Goal: Complete application form: Complete application form

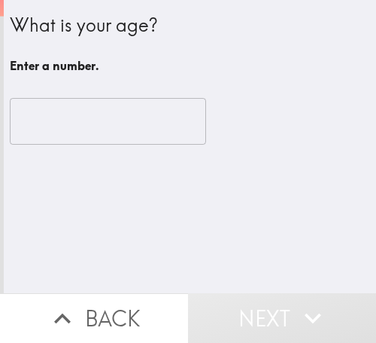
click at [77, 120] on input "number" at bounding box center [108, 121] width 197 height 47
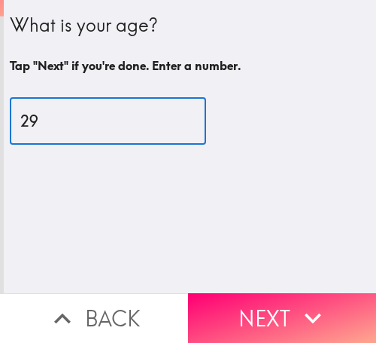
type input "2"
type input "39"
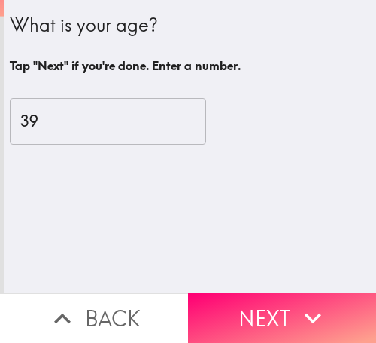
drag, startPoint x: 288, startPoint y: 296, endPoint x: 305, endPoint y: 284, distance: 21.1
click at [288, 296] on button "Next" at bounding box center [282, 318] width 188 height 50
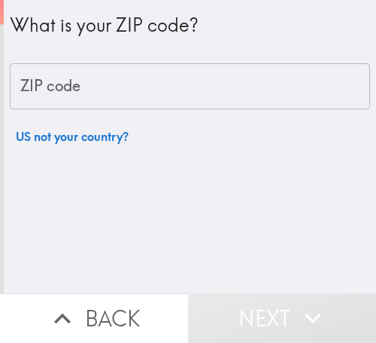
click at [193, 85] on input "ZIP code" at bounding box center [190, 86] width 361 height 47
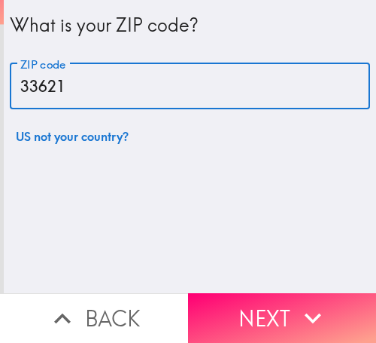
type input "33621"
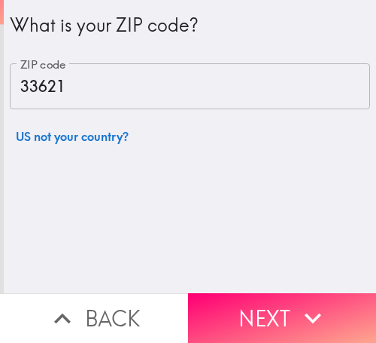
drag, startPoint x: 260, startPoint y: 291, endPoint x: 310, endPoint y: 276, distance: 52.6
click at [260, 293] on button "Next" at bounding box center [282, 318] width 188 height 50
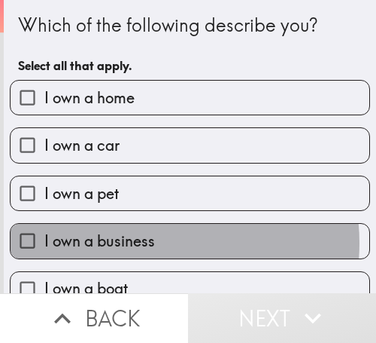
click at [152, 242] on label "I own a business" at bounding box center [190, 241] width 359 height 34
click at [44, 242] on input "I own a business" at bounding box center [28, 241] width 34 height 34
checkbox input "true"
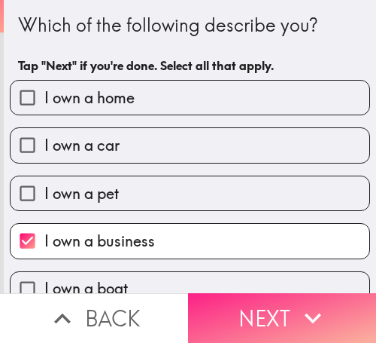
click at [309, 301] on icon "button" at bounding box center [313, 317] width 33 height 33
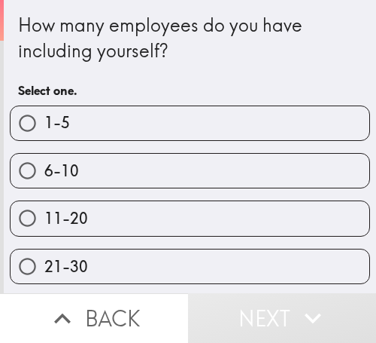
click at [92, 167] on label "6-10" at bounding box center [190, 171] width 359 height 34
click at [44, 167] on input "6-10" at bounding box center [28, 171] width 34 height 34
radio input "true"
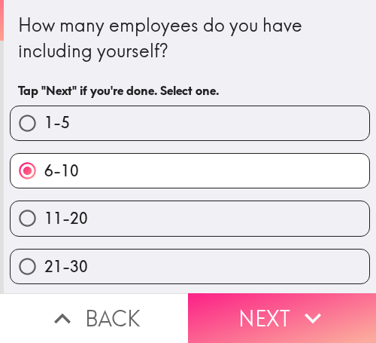
click at [279, 294] on button "Next" at bounding box center [282, 318] width 188 height 50
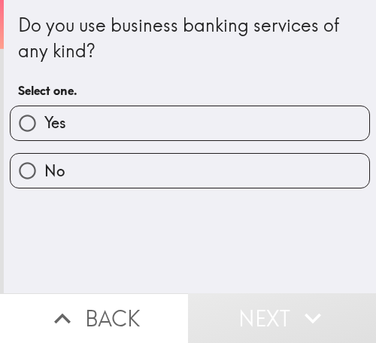
drag, startPoint x: 143, startPoint y: 130, endPoint x: 227, endPoint y: 180, distance: 97.9
click at [143, 130] on label "Yes" at bounding box center [190, 123] width 359 height 34
click at [44, 130] on input "Yes" at bounding box center [28, 123] width 34 height 34
radio input "true"
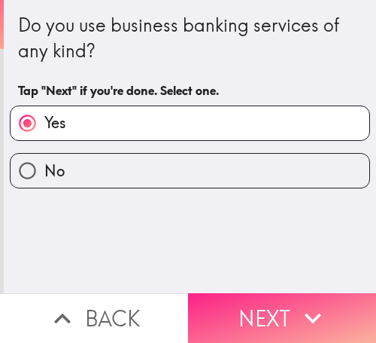
click at [261, 297] on button "Next" at bounding box center [282, 318] width 188 height 50
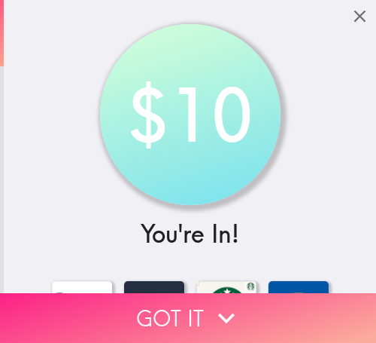
click at [268, 293] on button "Got it" at bounding box center [188, 318] width 376 height 50
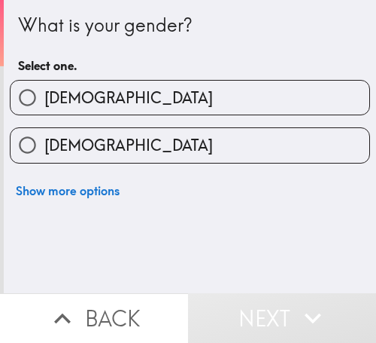
click at [120, 92] on label "[DEMOGRAPHIC_DATA]" at bounding box center [190, 98] width 359 height 34
click at [44, 92] on input "[DEMOGRAPHIC_DATA]" at bounding box center [28, 98] width 34 height 34
radio input "true"
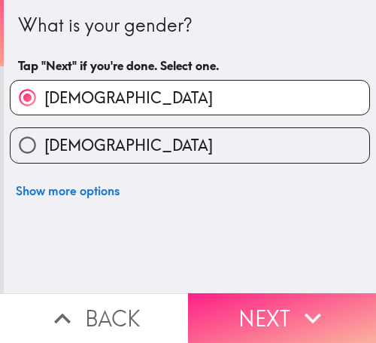
click at [314, 301] on icon "button" at bounding box center [313, 317] width 33 height 33
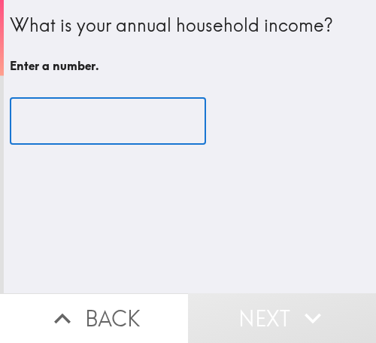
click at [69, 131] on input "number" at bounding box center [108, 121] width 197 height 47
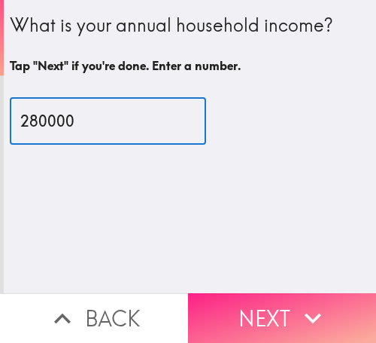
type input "280000"
click at [282, 293] on button "Next" at bounding box center [282, 318] width 188 height 50
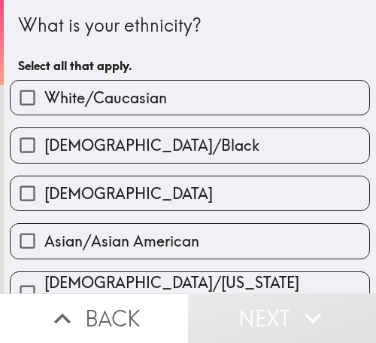
click at [145, 195] on label "[DEMOGRAPHIC_DATA]" at bounding box center [190, 193] width 359 height 34
click at [44, 195] on input "[DEMOGRAPHIC_DATA]" at bounding box center [28, 193] width 34 height 34
checkbox input "true"
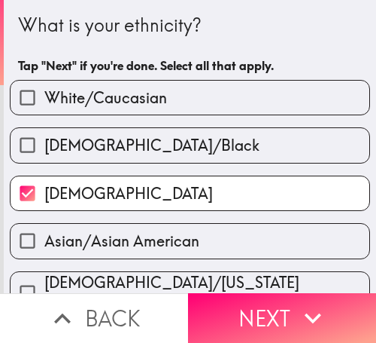
drag, startPoint x: 282, startPoint y: 287, endPoint x: 291, endPoint y: 267, distance: 22.2
click at [280, 293] on button "Next" at bounding box center [282, 318] width 188 height 50
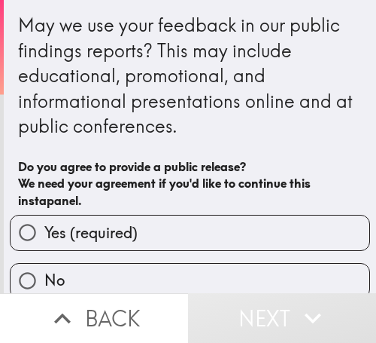
click at [202, 230] on label "Yes (required)" at bounding box center [190, 232] width 359 height 34
click at [44, 230] on input "Yes (required)" at bounding box center [28, 232] width 34 height 34
radio input "true"
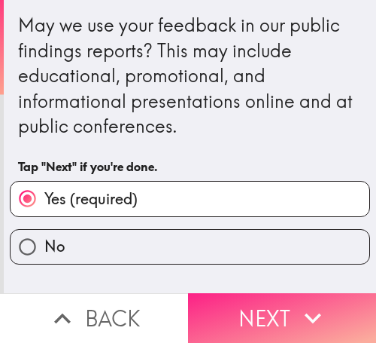
click at [305, 303] on icon "button" at bounding box center [313, 317] width 33 height 33
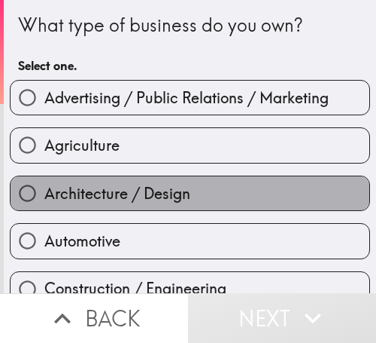
click at [187, 197] on label "Architecture / Design" at bounding box center [190, 193] width 359 height 34
click at [44, 197] on input "Architecture / Design" at bounding box center [28, 193] width 34 height 34
radio input "true"
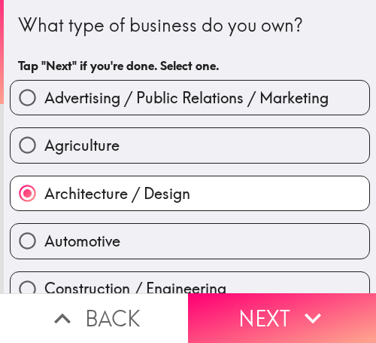
drag, startPoint x: 286, startPoint y: 294, endPoint x: 286, endPoint y: 281, distance: 12.8
click at [286, 294] on button "Next" at bounding box center [282, 318] width 188 height 50
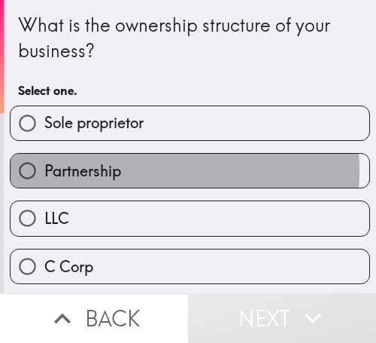
click at [119, 171] on label "Partnership" at bounding box center [190, 171] width 359 height 34
click at [44, 171] on input "Partnership" at bounding box center [28, 171] width 34 height 34
radio input "true"
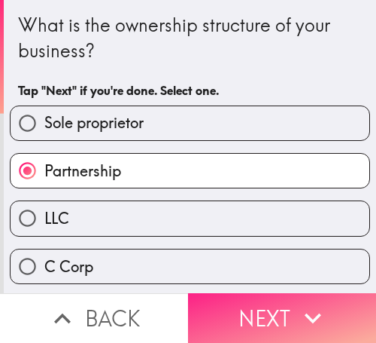
click at [282, 293] on button "Next" at bounding box center [282, 318] width 188 height 50
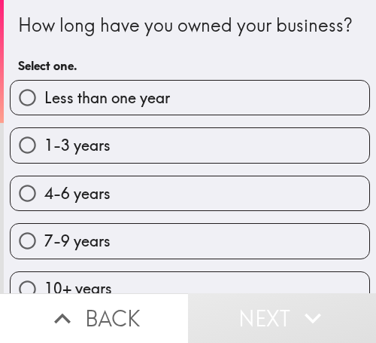
click at [236, 203] on label "4-6 years" at bounding box center [190, 193] width 359 height 34
click at [44, 203] on input "4-6 years" at bounding box center [28, 193] width 34 height 34
radio input "true"
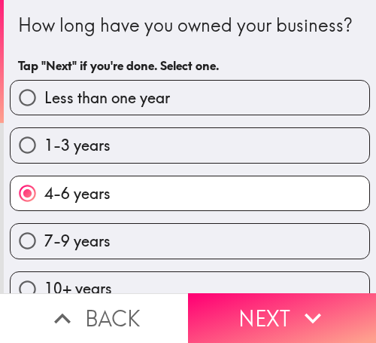
drag, startPoint x: 310, startPoint y: 294, endPoint x: 297, endPoint y: 258, distance: 37.6
click at [309, 301] on icon "button" at bounding box center [313, 317] width 33 height 33
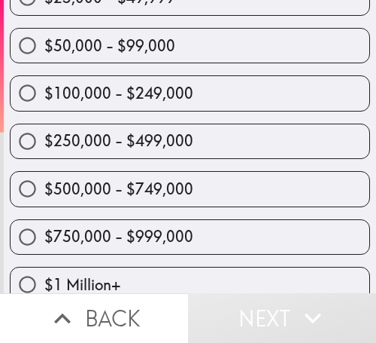
scroll to position [151, 0]
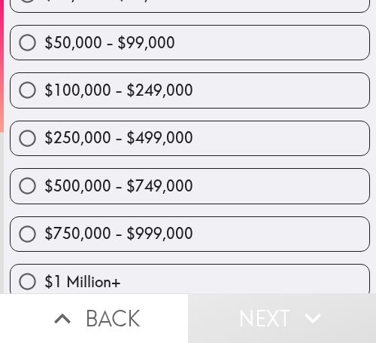
click at [171, 93] on span "$100,000 - $249,000" at bounding box center [118, 90] width 149 height 21
click at [44, 93] on input "$100,000 - $249,000" at bounding box center [28, 90] width 34 height 34
radio input "true"
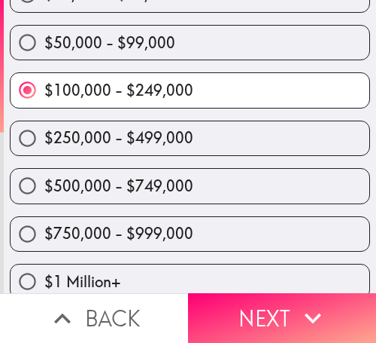
click at [132, 139] on span "$250,000 - $499,000" at bounding box center [118, 137] width 149 height 21
click at [44, 139] on input "$250,000 - $499,000" at bounding box center [28, 138] width 34 height 34
radio input "true"
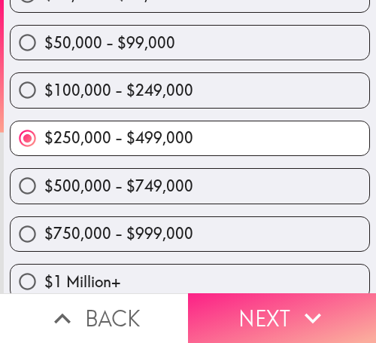
click at [297, 293] on button "Next" at bounding box center [282, 318] width 188 height 50
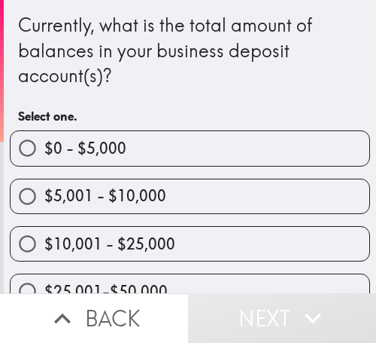
scroll to position [314, 0]
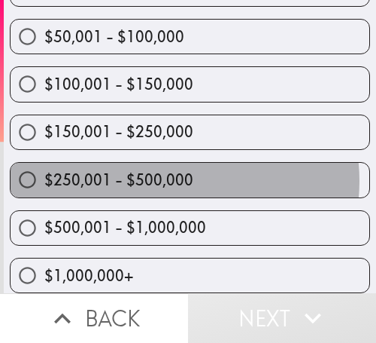
click at [169, 169] on span "$250,001 - $500,000" at bounding box center [118, 179] width 149 height 21
click at [44, 169] on input "$250,001 - $500,000" at bounding box center [28, 180] width 34 height 34
radio input "true"
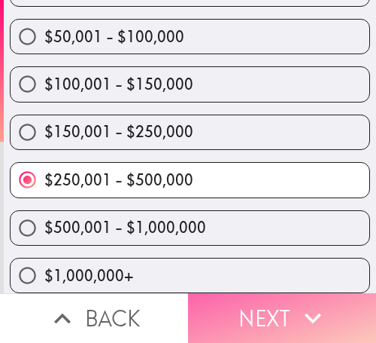
click at [309, 293] on button "Next" at bounding box center [282, 318] width 188 height 50
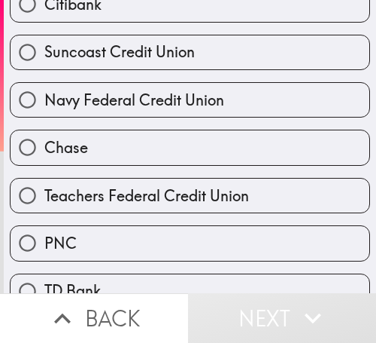
scroll to position [465, 0]
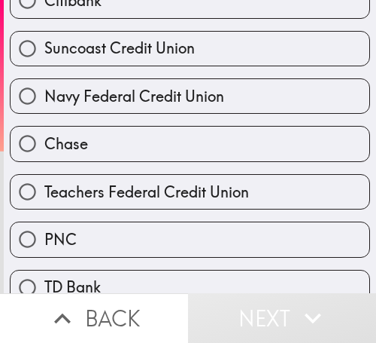
click at [199, 139] on label "Chase" at bounding box center [190, 143] width 359 height 34
click at [44, 139] on input "Chase" at bounding box center [28, 143] width 34 height 34
radio input "true"
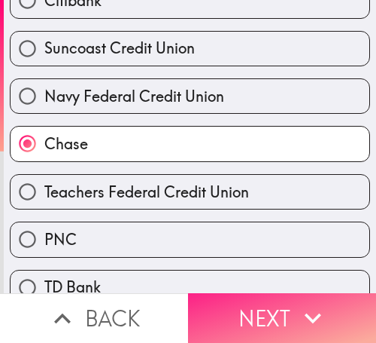
click at [315, 301] on icon "button" at bounding box center [313, 317] width 33 height 33
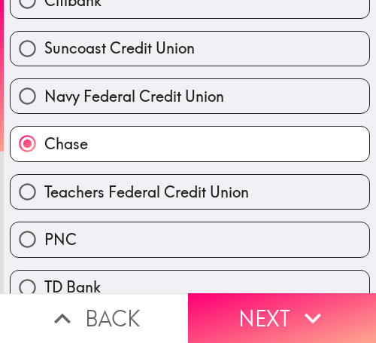
scroll to position [123, 0]
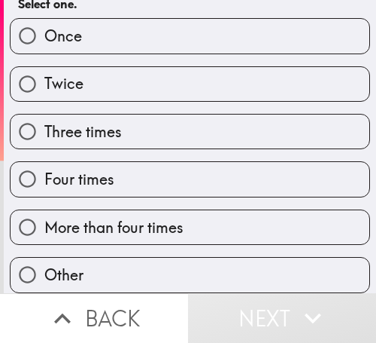
click at [110, 176] on label "Four times" at bounding box center [190, 179] width 359 height 34
click at [44, 176] on input "Four times" at bounding box center [28, 179] width 34 height 34
radio input "true"
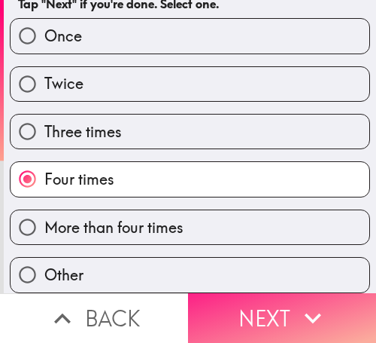
drag, startPoint x: 238, startPoint y: 289, endPoint x: 253, endPoint y: 289, distance: 15.1
click at [238, 293] on button "Next" at bounding box center [282, 318] width 188 height 50
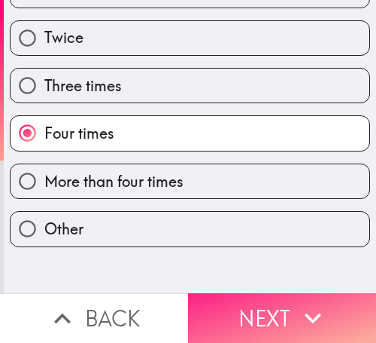
scroll to position [29, 0]
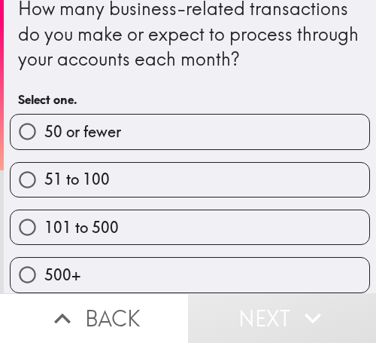
scroll to position [28, 0]
drag, startPoint x: 138, startPoint y: 207, endPoint x: 245, endPoint y: 218, distance: 108.3
click at [138, 210] on label "101 to 500" at bounding box center [190, 227] width 359 height 34
click at [44, 210] on input "101 to 500" at bounding box center [28, 227] width 34 height 34
radio input "true"
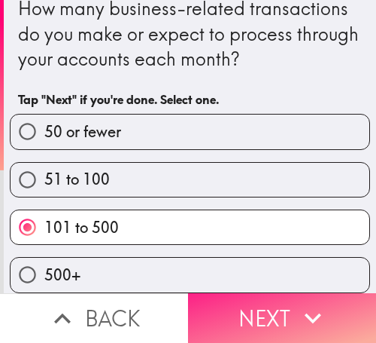
click at [316, 301] on icon "button" at bounding box center [313, 317] width 33 height 33
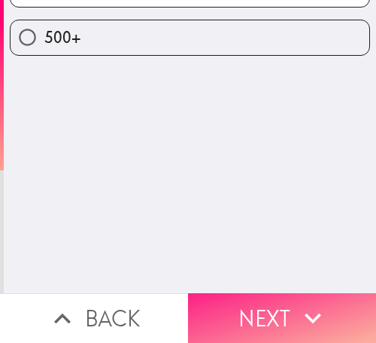
scroll to position [0, 0]
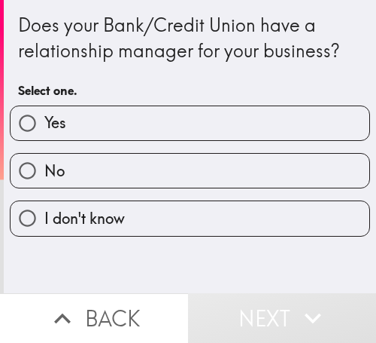
click at [182, 115] on label "Yes" at bounding box center [190, 123] width 359 height 34
click at [44, 115] on input "Yes" at bounding box center [28, 123] width 34 height 34
radio input "true"
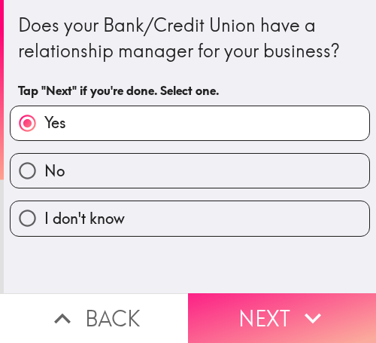
click at [277, 307] on button "Next" at bounding box center [282, 318] width 188 height 50
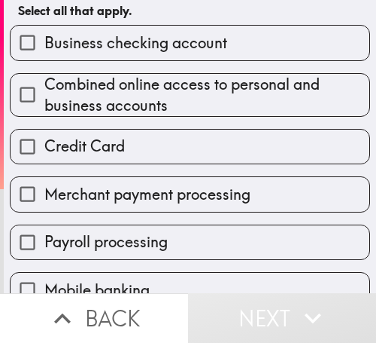
scroll to position [226, 0]
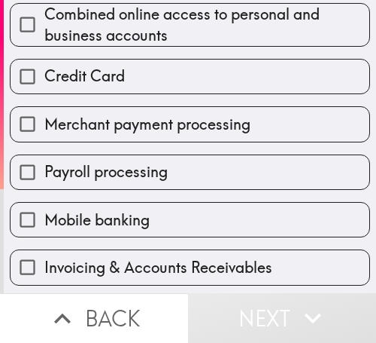
click at [160, 178] on span "Payroll processing" at bounding box center [105, 171] width 123 height 21
click at [44, 178] on input "Payroll processing" at bounding box center [28, 172] width 34 height 34
checkbox input "true"
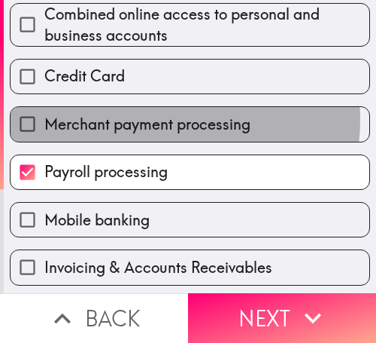
click at [154, 119] on span "Merchant payment processing" at bounding box center [147, 124] width 206 height 21
click at [44, 119] on input "Merchant payment processing" at bounding box center [28, 124] width 34 height 34
checkbox input "true"
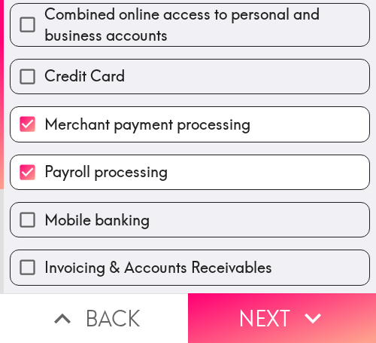
click at [141, 61] on label "Credit Card" at bounding box center [190, 76] width 359 height 34
click at [44, 61] on input "Credit Card" at bounding box center [28, 76] width 34 height 34
checkbox input "true"
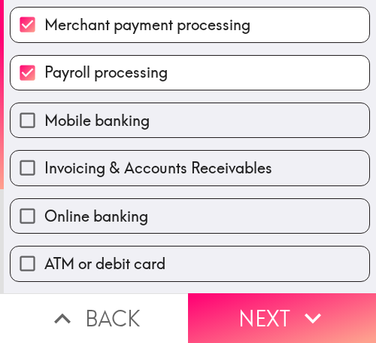
scroll to position [452, 0]
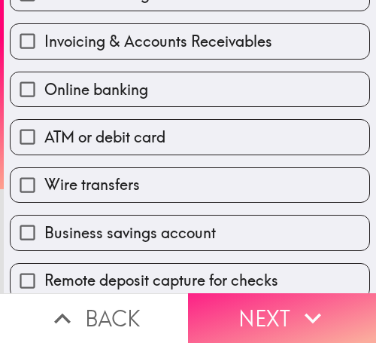
drag, startPoint x: 258, startPoint y: 283, endPoint x: 300, endPoint y: 291, distance: 42.8
click at [258, 293] on button "Next" at bounding box center [282, 318] width 188 height 50
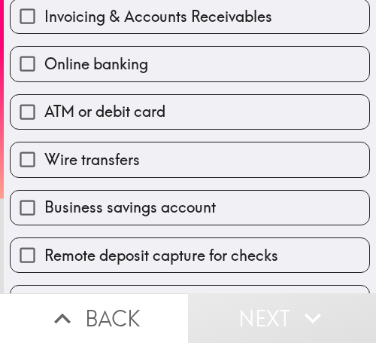
scroll to position [99, 0]
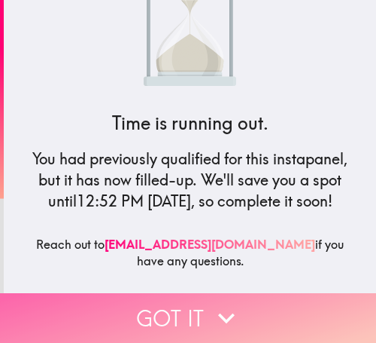
drag, startPoint x: 234, startPoint y: 299, endPoint x: 234, endPoint y: 285, distance: 13.6
click at [234, 301] on icon "button" at bounding box center [226, 317] width 33 height 33
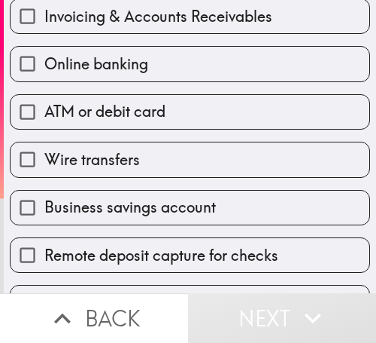
click at [175, 193] on label "Business savings account" at bounding box center [190, 207] width 359 height 34
click at [44, 193] on input "Business savings account" at bounding box center [28, 207] width 34 height 34
checkbox input "true"
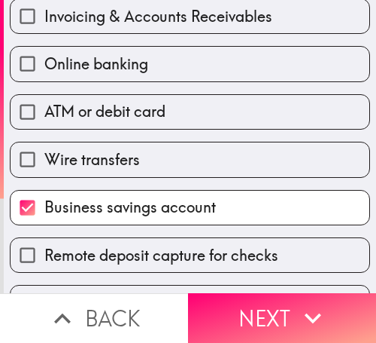
drag, startPoint x: 154, startPoint y: 140, endPoint x: 142, endPoint y: 107, distance: 35.0
click at [154, 138] on div "Wire transfers" at bounding box center [184, 152] width 373 height 47
click at [135, 82] on div "ATM or debit card" at bounding box center [184, 105] width 373 height 47
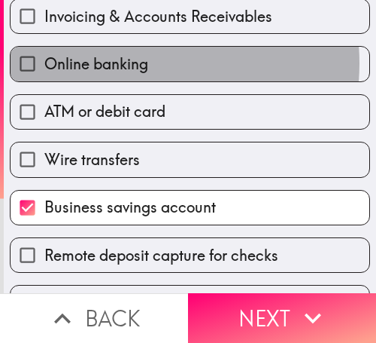
click at [126, 62] on span "Online banking" at bounding box center [96, 63] width 104 height 21
click at [44, 62] on input "Online banking" at bounding box center [28, 64] width 34 height 34
checkbox input "true"
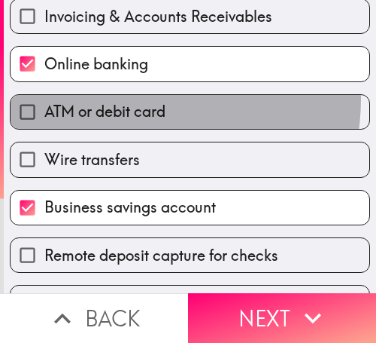
click at [127, 99] on label "ATM or debit card" at bounding box center [190, 112] width 359 height 34
click at [44, 99] on input "ATM or debit card" at bounding box center [28, 112] width 34 height 34
checkbox input "true"
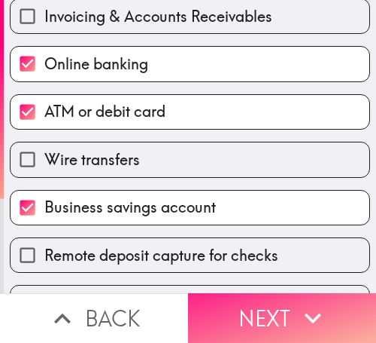
click at [250, 293] on button "Next" at bounding box center [282, 318] width 188 height 50
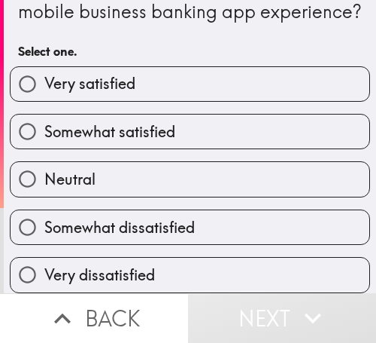
scroll to position [75, 0]
drag, startPoint x: 203, startPoint y: 161, endPoint x: 207, endPoint y: 169, distance: 8.4
click at [203, 162] on label "Neutral" at bounding box center [190, 179] width 359 height 34
click at [44, 162] on input "Neutral" at bounding box center [28, 179] width 34 height 34
radio input "true"
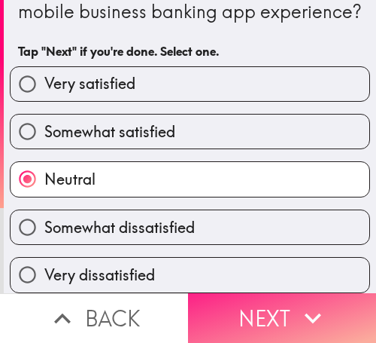
click at [294, 293] on button "Next" at bounding box center [282, 318] width 188 height 50
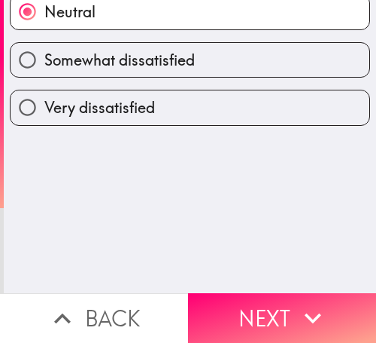
scroll to position [0, 0]
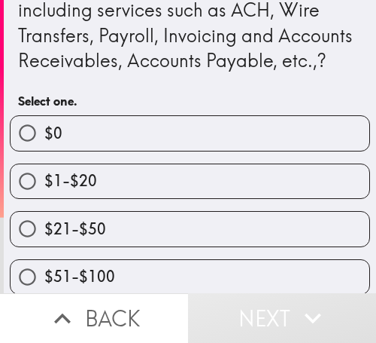
scroll to position [199, 0]
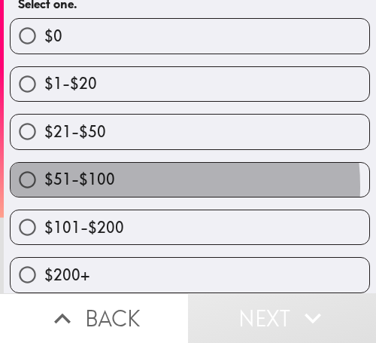
drag, startPoint x: 113, startPoint y: 175, endPoint x: 123, endPoint y: 170, distance: 11.1
click at [114, 175] on label "$51-$100" at bounding box center [190, 180] width 359 height 34
click at [44, 175] on input "$51-$100" at bounding box center [28, 180] width 34 height 34
radio input "true"
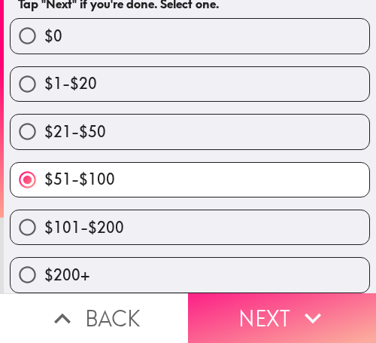
drag, startPoint x: 289, startPoint y: 299, endPoint x: 300, endPoint y: 297, distance: 11.4
click at [289, 299] on button "Next" at bounding box center [282, 318] width 188 height 50
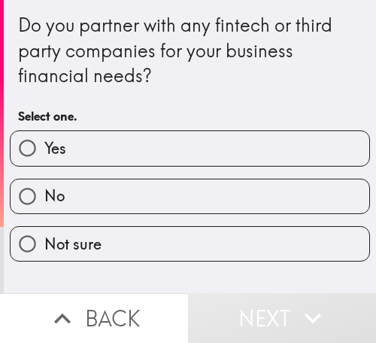
drag, startPoint x: 122, startPoint y: 143, endPoint x: 150, endPoint y: 163, distance: 34.5
click at [122, 143] on label "Yes" at bounding box center [190, 148] width 359 height 34
click at [44, 143] on input "Yes" at bounding box center [28, 148] width 34 height 34
radio input "true"
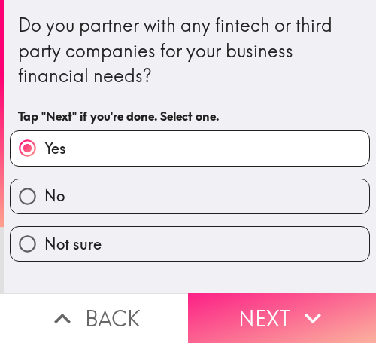
click at [273, 293] on button "Next" at bounding box center [282, 318] width 188 height 50
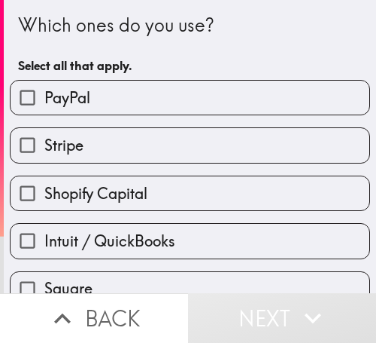
click at [217, 161] on label "Stripe" at bounding box center [190, 145] width 359 height 34
click at [44, 161] on input "Stripe" at bounding box center [28, 145] width 34 height 34
checkbox input "true"
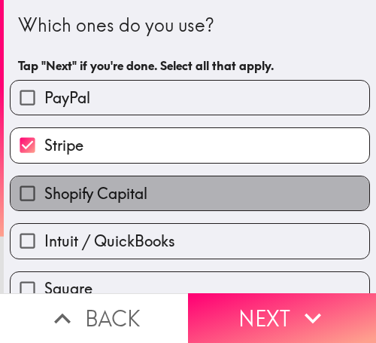
click at [198, 208] on label "Shopify Capital" at bounding box center [190, 193] width 359 height 34
click at [44, 208] on input "Shopify Capital" at bounding box center [28, 193] width 34 height 34
checkbox input "true"
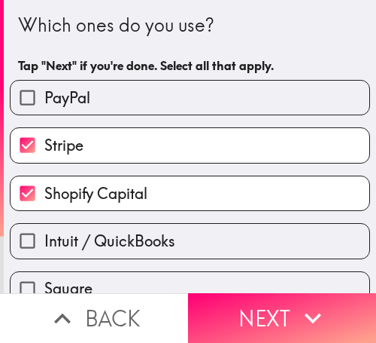
click at [178, 243] on label "Intuit / QuickBooks" at bounding box center [190, 241] width 359 height 34
click at [44, 243] on input "Intuit / QuickBooks" at bounding box center [28, 241] width 34 height 34
checkbox input "true"
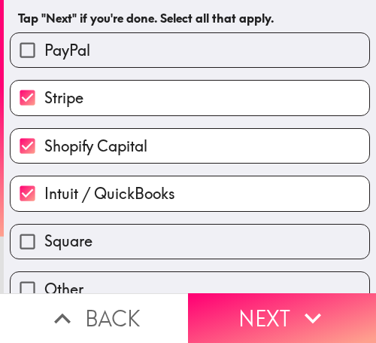
scroll to position [73, 0]
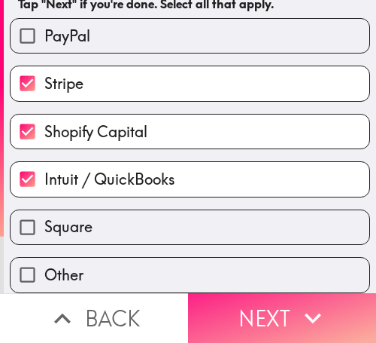
click at [271, 297] on button "Next" at bounding box center [282, 318] width 188 height 50
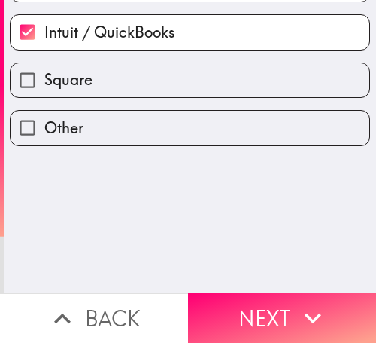
scroll to position [0, 0]
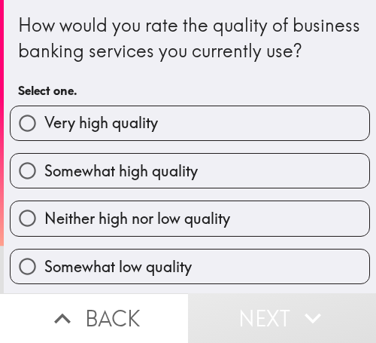
click at [144, 133] on span "Very high quality" at bounding box center [101, 122] width 114 height 21
click at [44, 140] on input "Very high quality" at bounding box center [28, 123] width 34 height 34
radio input "true"
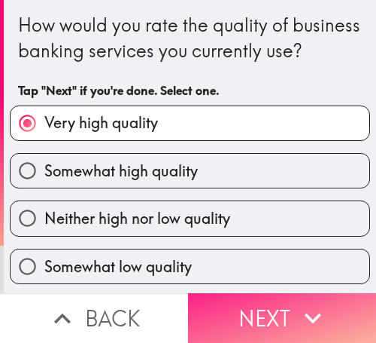
click at [303, 301] on icon "button" at bounding box center [313, 317] width 33 height 33
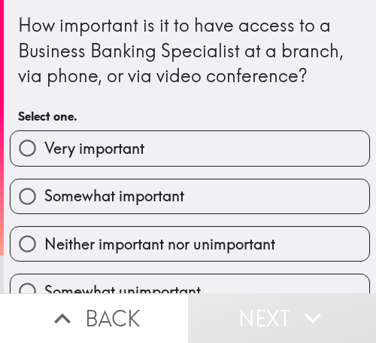
drag, startPoint x: 142, startPoint y: 163, endPoint x: 157, endPoint y: 163, distance: 14.3
click at [142, 163] on label "Very important" at bounding box center [190, 148] width 359 height 34
click at [44, 163] on input "Very important" at bounding box center [28, 148] width 34 height 34
radio input "true"
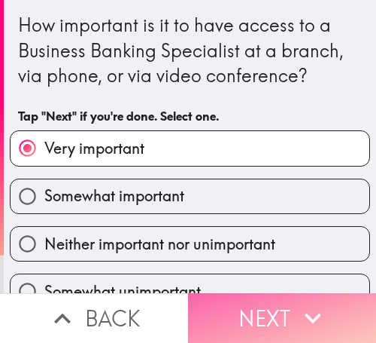
drag, startPoint x: 264, startPoint y: 304, endPoint x: 359, endPoint y: 288, distance: 97.0
click at [264, 304] on button "Next" at bounding box center [282, 318] width 188 height 50
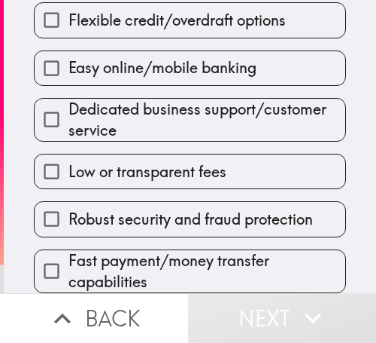
click at [180, 162] on span "Low or transparent fees" at bounding box center [148, 171] width 158 height 21
click at [69, 162] on input "Low or transparent fees" at bounding box center [52, 171] width 34 height 34
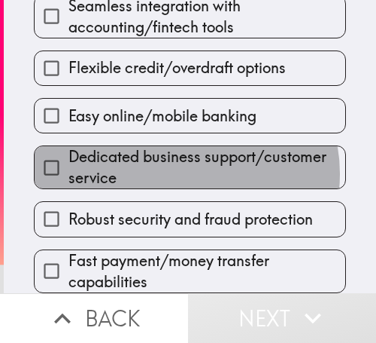
click at [180, 162] on span "Dedicated business support/customer service" at bounding box center [207, 167] width 277 height 42
click at [69, 162] on input "Dedicated business support/customer service" at bounding box center [52, 168] width 34 height 34
click at [180, 126] on span "Easy online/mobile banking" at bounding box center [163, 115] width 188 height 21
click at [69, 133] on input "Easy online/mobile banking" at bounding box center [52, 116] width 34 height 34
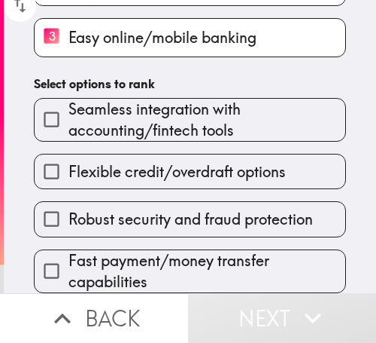
scroll to position [255, 0]
click at [180, 162] on span "Flexible credit/overdraft options" at bounding box center [178, 171] width 218 height 21
click at [69, 162] on input "Flexible credit/overdraft options" at bounding box center [52, 171] width 34 height 34
click at [180, 141] on span "Seamless integration with accounting/fintech tools" at bounding box center [207, 120] width 277 height 42
click at [69, 136] on input "Seamless integration with accounting/fintech tools" at bounding box center [52, 119] width 34 height 34
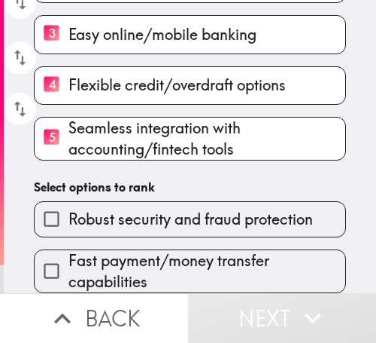
click at [180, 162] on div "Please rank the following business banking features in order of importance (1 =…" at bounding box center [190, 23] width 373 height 540
drag, startPoint x: 180, startPoint y: 162, endPoint x: 190, endPoint y: 224, distance: 62.5
click at [180, 163] on div "Please rank the following business banking features in order of importance (1 =…" at bounding box center [190, 23] width 373 height 540
click at [190, 224] on label "Robust security and fraud protection" at bounding box center [190, 219] width 311 height 34
click at [69, 224] on input "Robust security and fraud protection" at bounding box center [52, 219] width 34 height 34
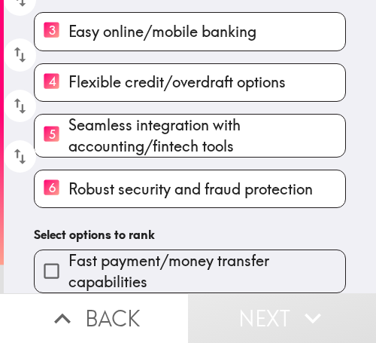
drag, startPoint x: 190, startPoint y: 225, endPoint x: 190, endPoint y: 235, distance: 9.8
click at [190, 231] on div "Please rank the following business banking features in order of importance (1 =…" at bounding box center [190, 21] width 373 height 543
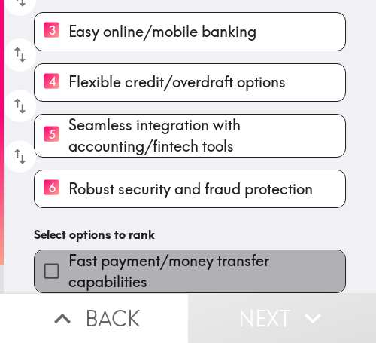
click at [186, 270] on span "Fast payment/money transfer capabilities" at bounding box center [207, 271] width 277 height 42
click at [69, 270] on input "Fast payment/money transfer capabilities" at bounding box center [52, 271] width 34 height 34
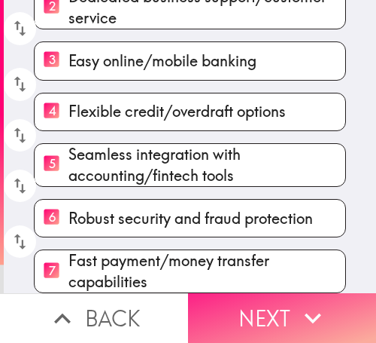
click at [297, 293] on button "Next" at bounding box center [282, 318] width 188 height 50
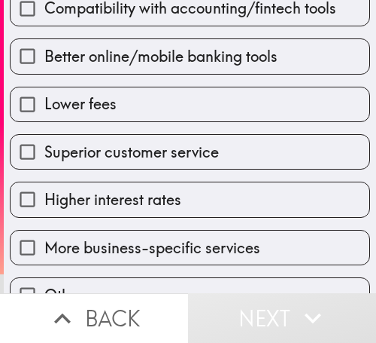
scroll to position [270, 0]
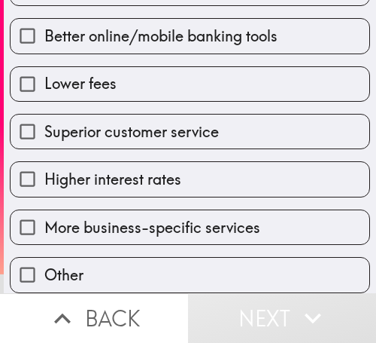
drag, startPoint x: 219, startPoint y: 109, endPoint x: 184, endPoint y: 146, distance: 51.1
click at [219, 114] on label "Superior customer service" at bounding box center [190, 131] width 359 height 34
click at [44, 114] on input "Superior customer service" at bounding box center [28, 131] width 34 height 34
checkbox input "true"
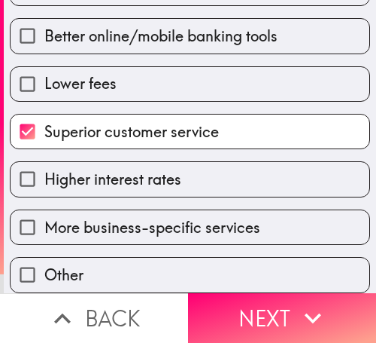
drag, startPoint x: 181, startPoint y: 145, endPoint x: 180, endPoint y: 157, distance: 12.8
click at [180, 150] on div "Higher interest rates" at bounding box center [184, 172] width 373 height 47
drag, startPoint x: 180, startPoint y: 161, endPoint x: 169, endPoint y: 196, distance: 36.2
click at [175, 174] on label "Higher interest rates" at bounding box center [190, 179] width 359 height 34
click at [44, 174] on input "Higher interest rates" at bounding box center [28, 179] width 34 height 34
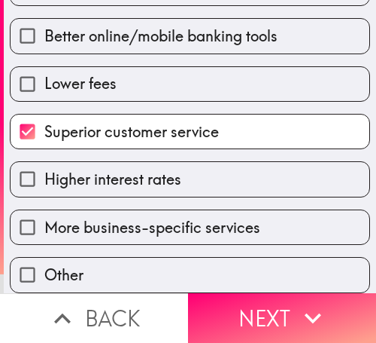
checkbox input "true"
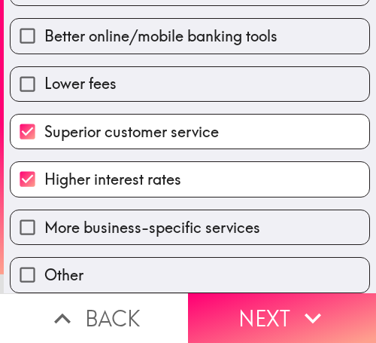
drag, startPoint x: 169, startPoint y: 196, endPoint x: 166, endPoint y: 234, distance: 38.5
click at [168, 204] on div "More business-specific services" at bounding box center [184, 220] width 373 height 47
click at [166, 245] on div "Other" at bounding box center [184, 268] width 373 height 47
click at [175, 217] on span "More business-specific services" at bounding box center [152, 227] width 216 height 21
click at [44, 212] on input "More business-specific services" at bounding box center [28, 227] width 34 height 34
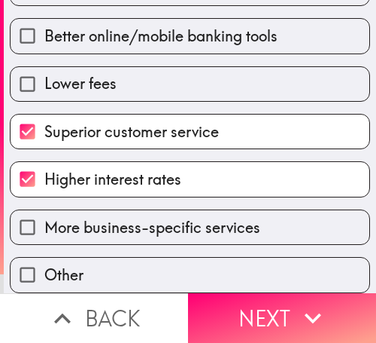
checkbox input "true"
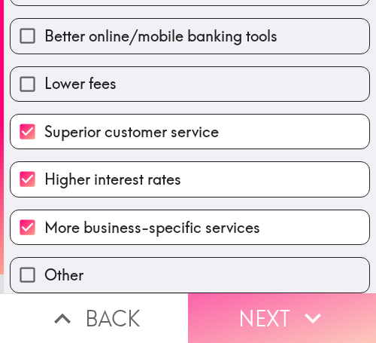
click at [258, 293] on button "Next" at bounding box center [282, 318] width 188 height 50
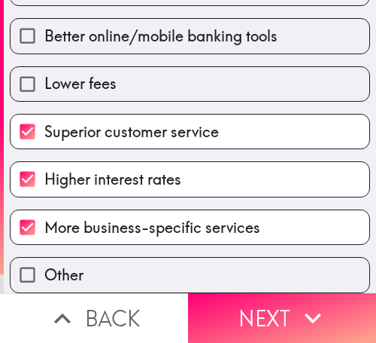
scroll to position [257, 0]
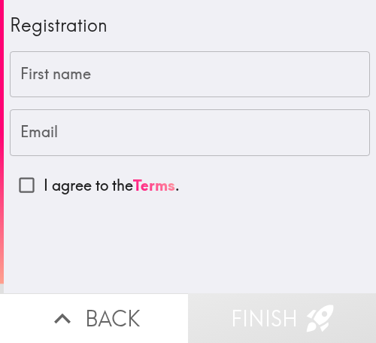
click at [169, 59] on input "First name" at bounding box center [190, 74] width 361 height 47
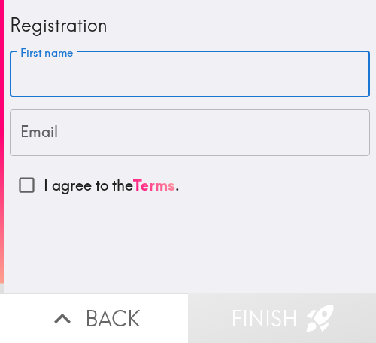
paste input "[PERSON_NAME]"
type input "[PERSON_NAME]"
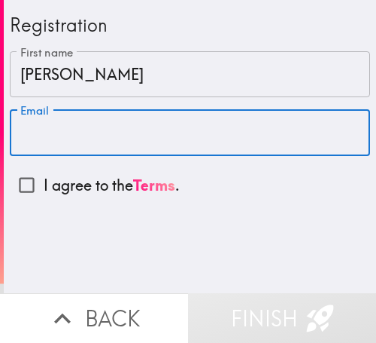
click at [212, 120] on input "Email" at bounding box center [190, 132] width 361 height 47
paste input "[EMAIL_ADDRESS][DOMAIN_NAME]"
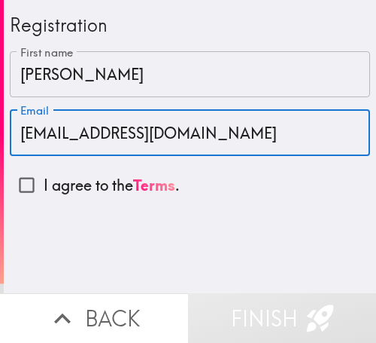
type input "[EMAIL_ADDRESS][DOMAIN_NAME]"
click at [25, 183] on input "I agree to the Terms ." at bounding box center [27, 185] width 34 height 34
checkbox input "true"
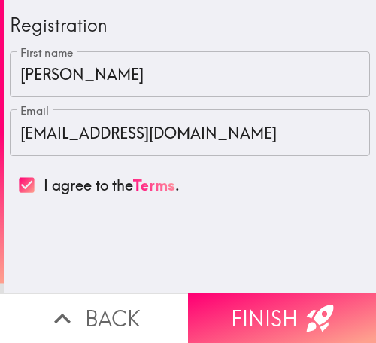
click at [261, 293] on button "Finish" at bounding box center [282, 318] width 188 height 50
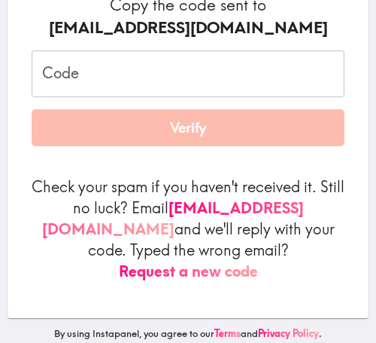
scroll to position [110, 0]
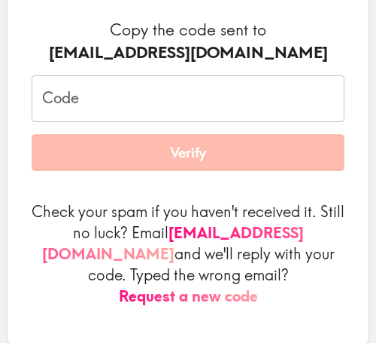
scroll to position [236, 0]
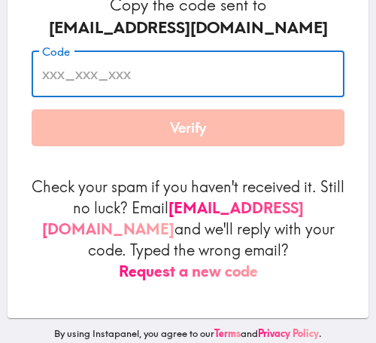
click at [167, 74] on input "Code" at bounding box center [188, 73] width 313 height 47
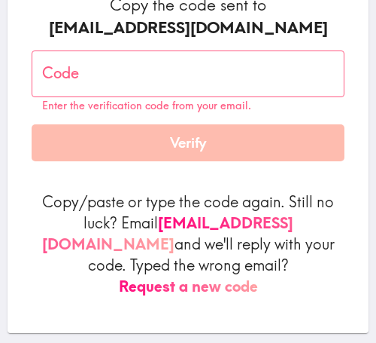
click at [146, 62] on input "Code" at bounding box center [188, 73] width 313 height 47
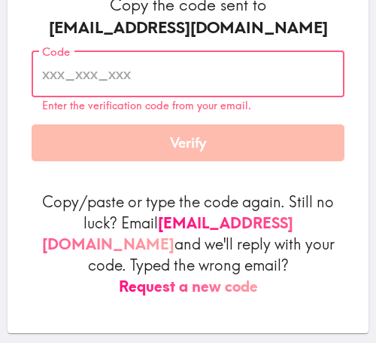
paste input "6DA_Ak3_UYY"
type input "6DA_Ak3_UYY"
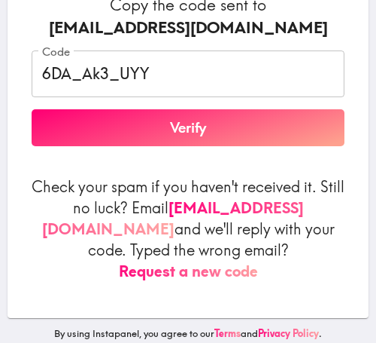
click at [239, 128] on button "Verify" at bounding box center [188, 128] width 313 height 38
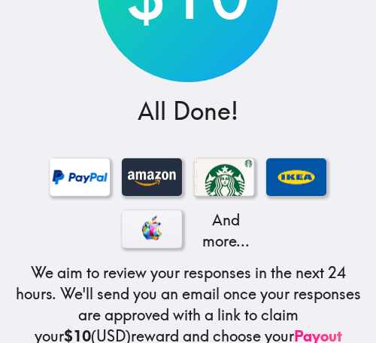
scroll to position [0, 0]
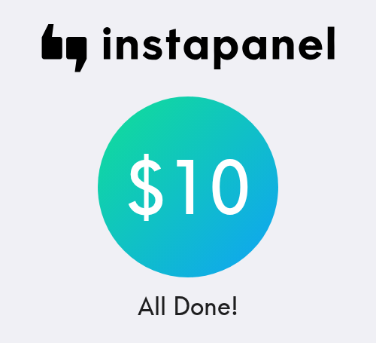
click at [159, 79] on div "$10 All Done! And more... We aim to review your responses in the next 24 hours.…" at bounding box center [188, 341] width 376 height 683
